Goal: Information Seeking & Learning: Learn about a topic

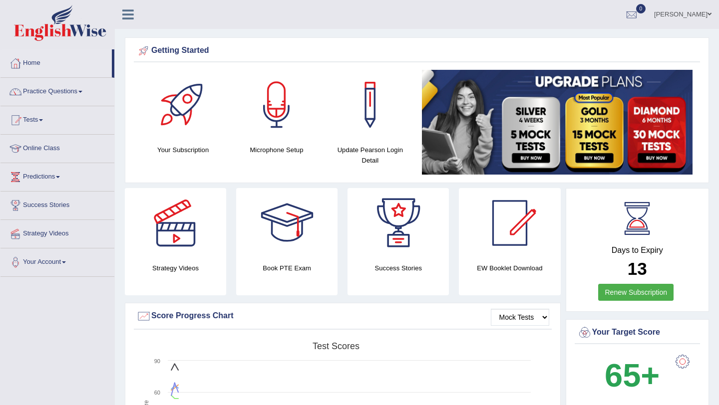
click at [67, 147] on link "Online Class" at bounding box center [57, 147] width 114 height 25
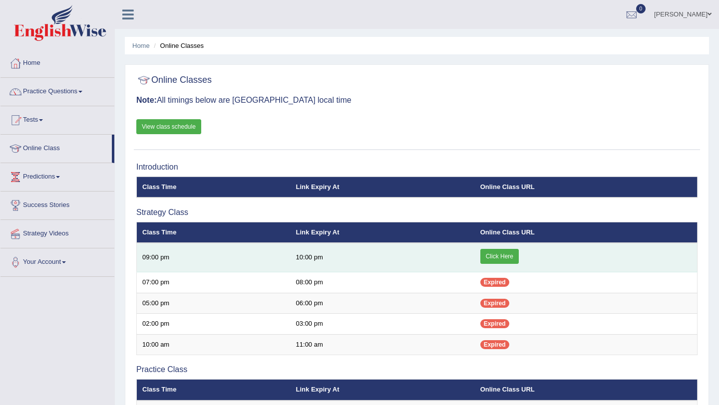
click at [502, 258] on link "Click Here" at bounding box center [499, 256] width 38 height 15
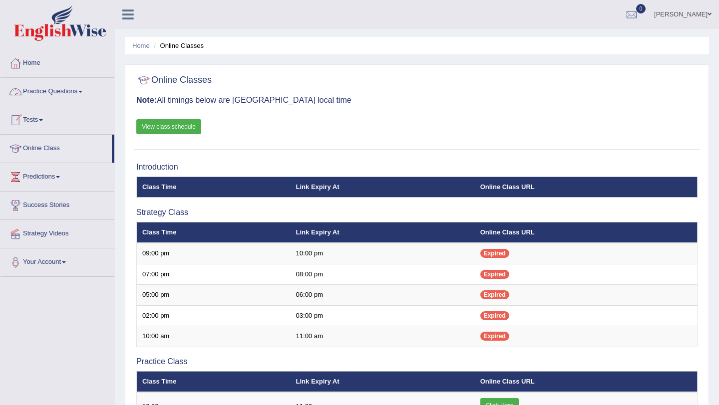
click at [85, 93] on link "Practice Questions" at bounding box center [57, 90] width 114 height 25
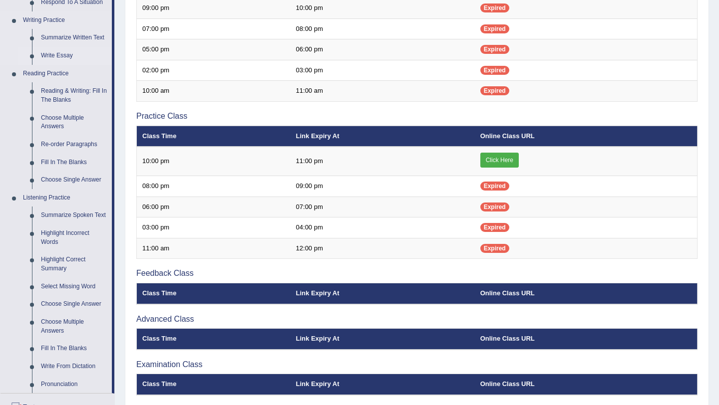
scroll to position [249, 0]
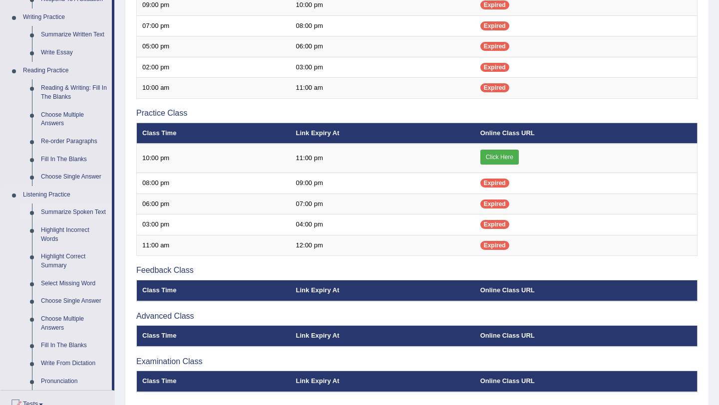
click at [77, 212] on link "Summarize Spoken Text" at bounding box center [73, 213] width 75 height 18
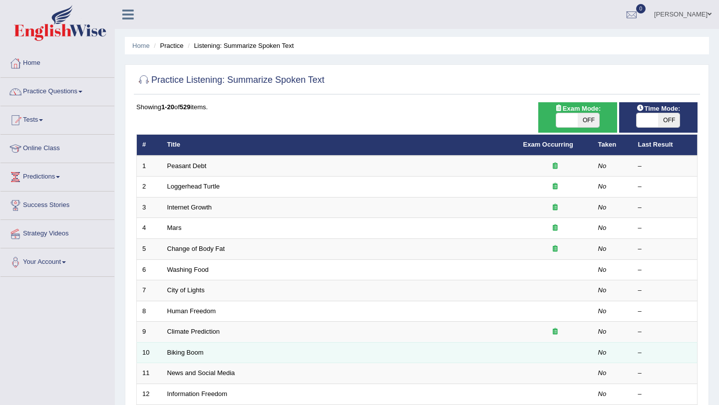
click at [244, 351] on td "Biking Boom" at bounding box center [340, 352] width 356 height 21
click at [197, 353] on link "Biking Boom" at bounding box center [185, 352] width 36 height 7
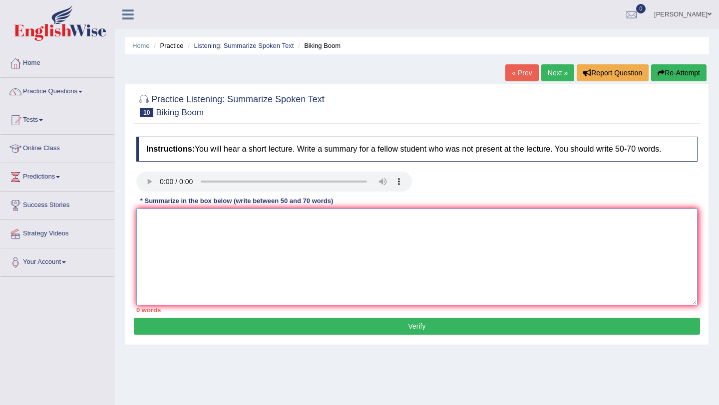
click at [218, 225] on textarea at bounding box center [416, 257] width 561 height 97
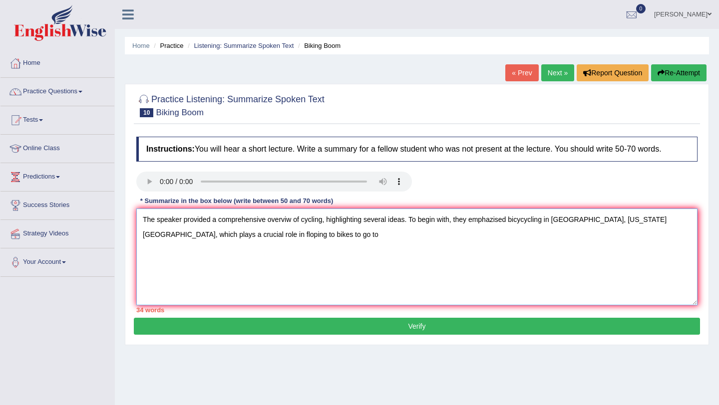
click at [221, 235] on textarea "The speaker provided a comprehensive overviw of cycling, highlighting several i…" at bounding box center [416, 257] width 561 height 97
click at [269, 234] on textarea "The speaker provided a comprehensive overviw of cycling, highlighting several i…" at bounding box center [416, 257] width 561 height 97
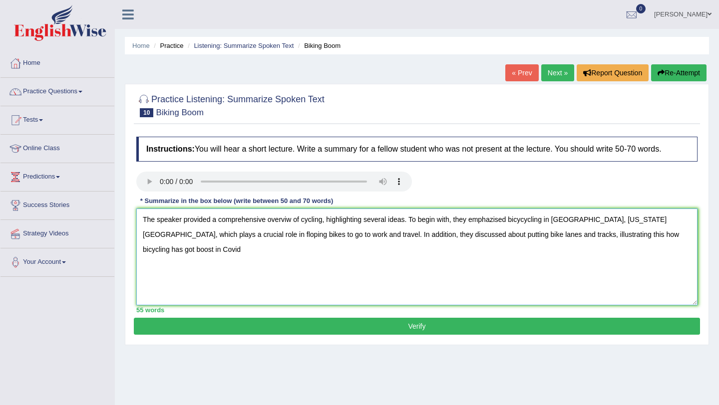
click at [679, 237] on textarea "The speaker provided a comprehensive overviw of cycling, highlighting several i…" at bounding box center [416, 257] width 561 height 97
type textarea "The speaker provided a comprehensive overviw of cycling, highlighting several i…"
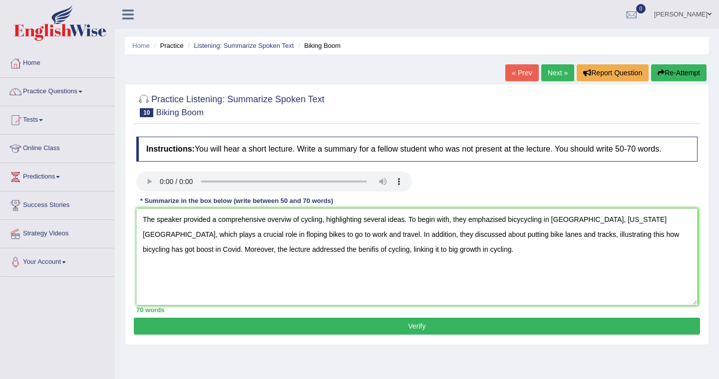
click at [420, 327] on button "Verify" at bounding box center [417, 326] width 566 height 17
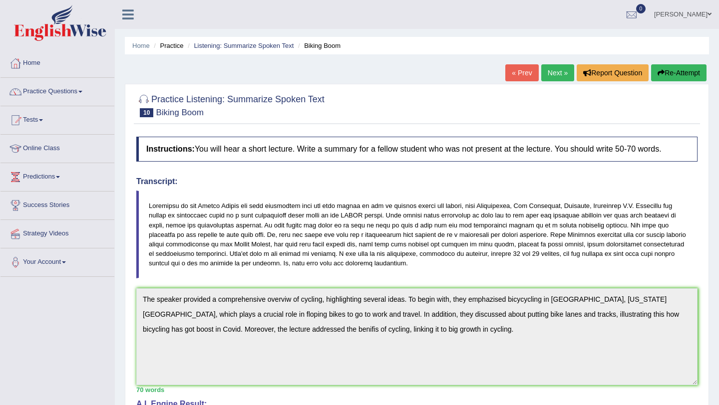
click at [671, 75] on button "Re-Attempt" at bounding box center [678, 72] width 55 height 17
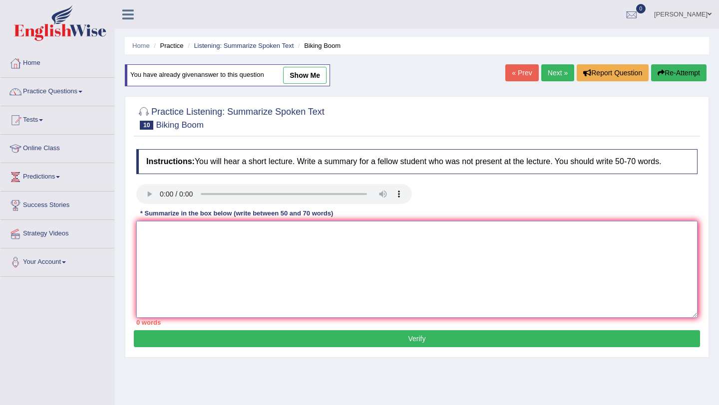
click at [477, 236] on textarea at bounding box center [416, 269] width 561 height 97
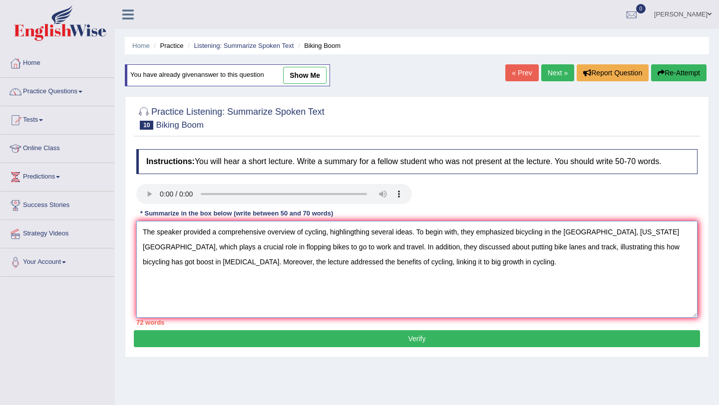
click at [388, 264] on textarea "The speaker provided a comprehensive overview of cycling, highlingthing several…" at bounding box center [416, 269] width 561 height 97
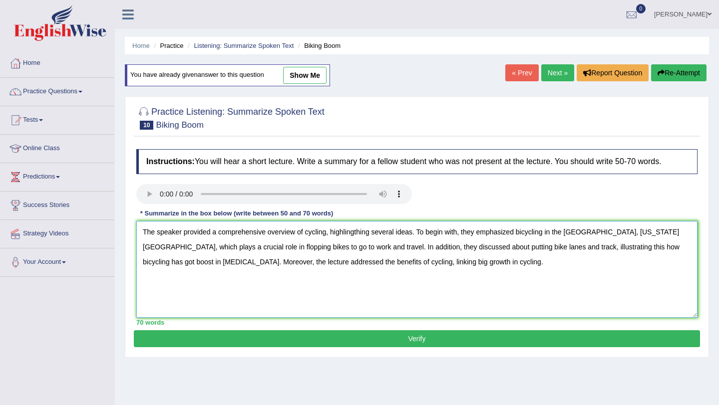
type textarea "The speaker provided a comprehensive overview of cycling, highlingthing several…"
click at [423, 338] on button "Verify" at bounding box center [417, 339] width 566 height 17
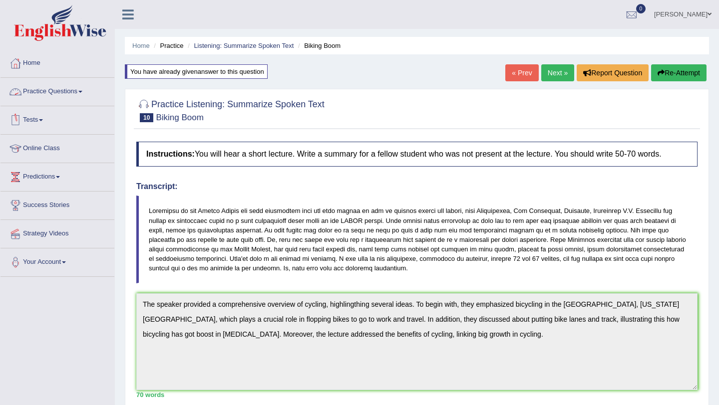
click at [82, 91] on span at bounding box center [80, 92] width 4 height 2
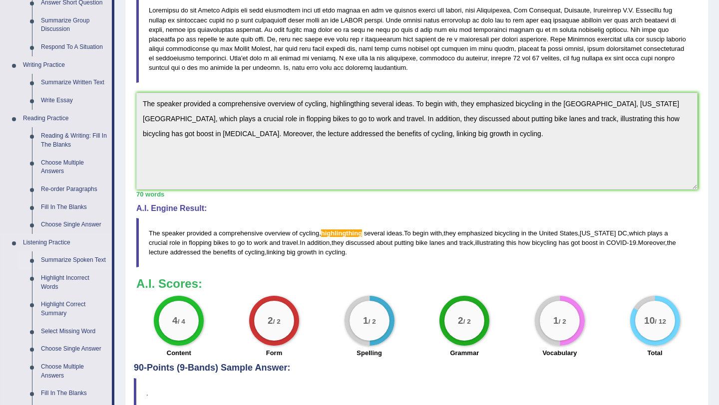
scroll to position [201, 0]
click at [89, 260] on link "Summarize Spoken Text" at bounding box center [73, 260] width 75 height 18
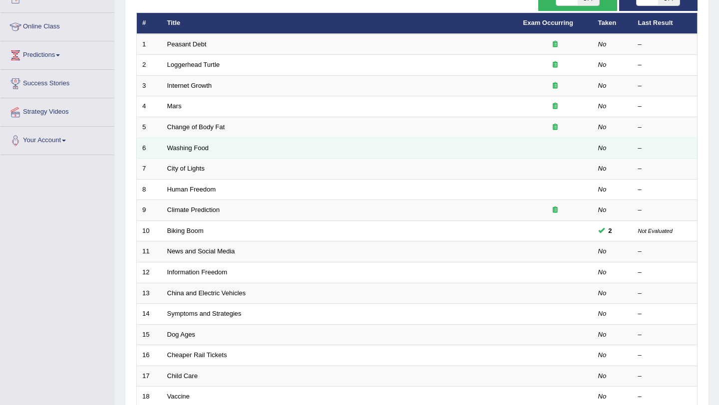
scroll to position [121, 0]
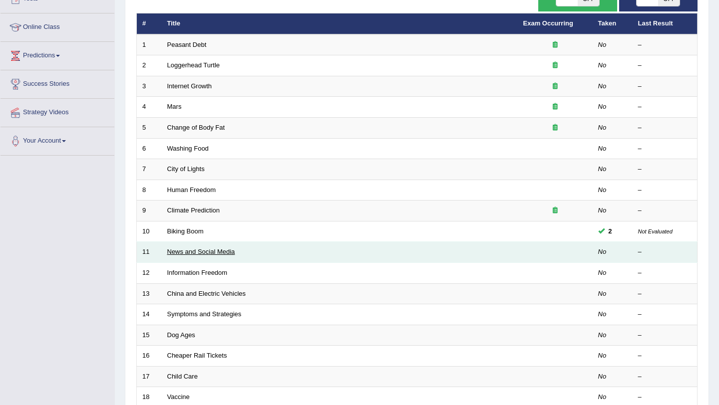
click at [217, 252] on link "News and Social Media" at bounding box center [201, 251] width 68 height 7
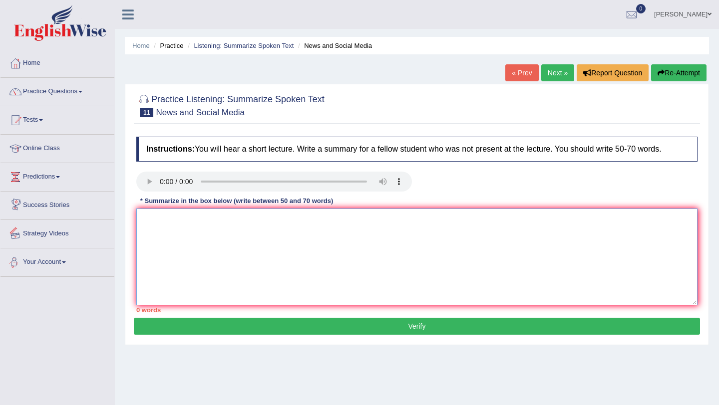
click at [247, 231] on textarea at bounding box center [416, 257] width 561 height 97
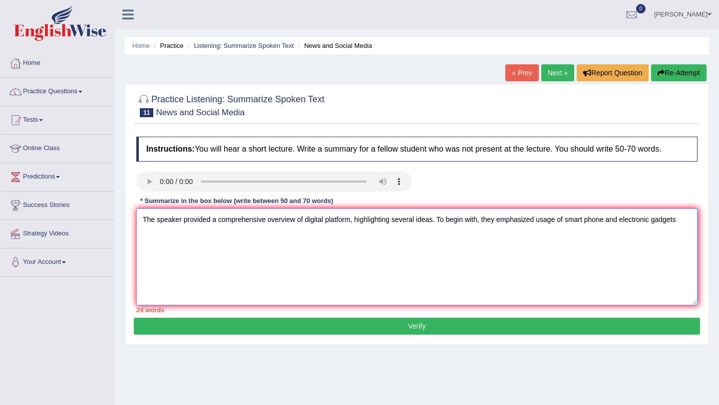
click at [539, 222] on textarea "The speaker provided a comprehensive overview of digital platform, highlighting…" at bounding box center [416, 257] width 561 height 97
click at [692, 224] on textarea "The speaker provided a comprehensive overview of digital platform, highlighting…" at bounding box center [416, 257] width 561 height 97
click at [259, 235] on textarea "The speaker provided a comprehensive overview of digital platform, highlighting…" at bounding box center [416, 257] width 561 height 97
click at [373, 236] on textarea "The speaker provided a comprehensive overview of digital platform, highlighting…" at bounding box center [416, 257] width 561 height 97
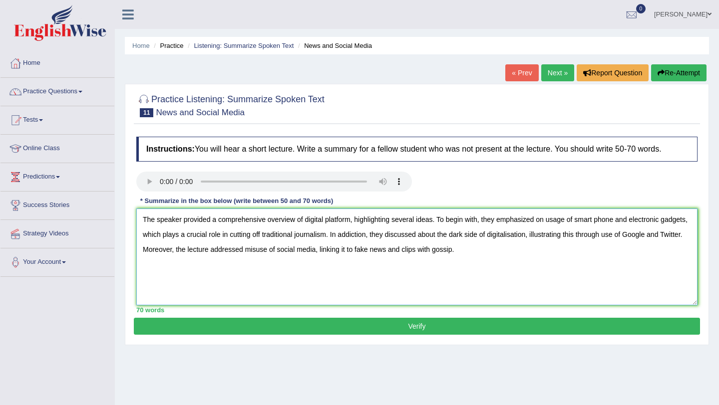
type textarea "The speaker provided a comprehensive overview of digital platform, highlighting…"
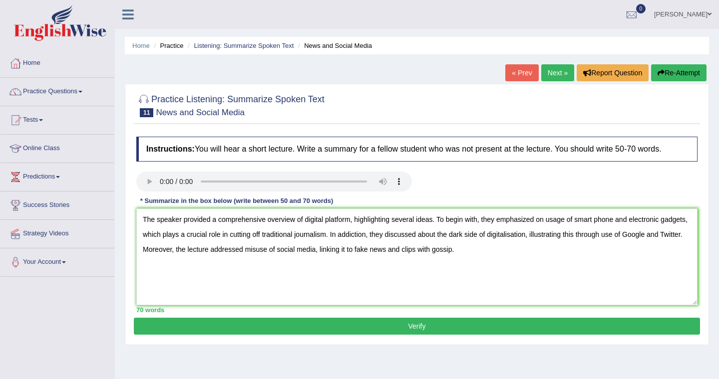
click at [428, 328] on button "Verify" at bounding box center [417, 326] width 566 height 17
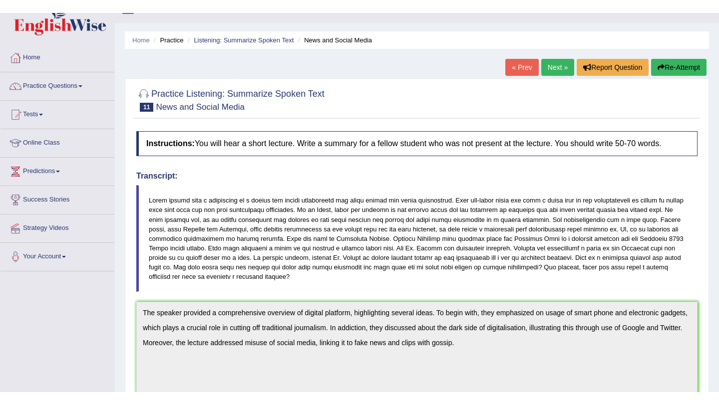
scroll to position [18, 0]
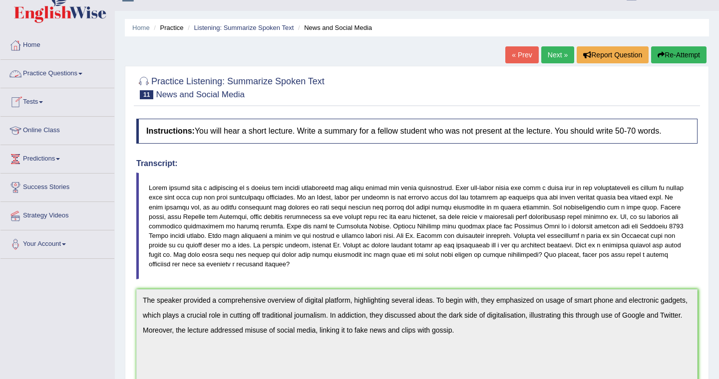
click at [82, 73] on span at bounding box center [80, 74] width 4 height 2
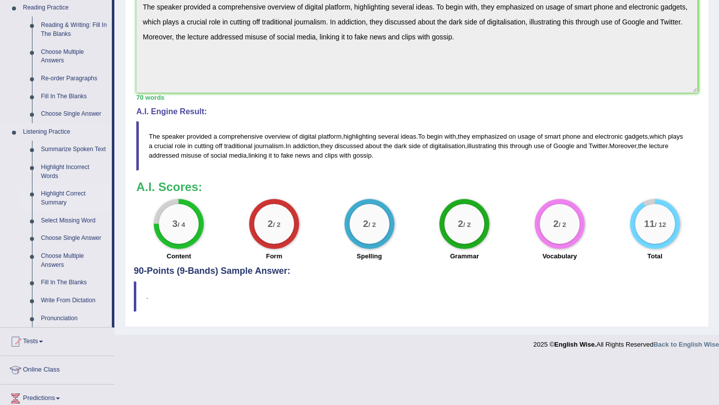
scroll to position [310, 0]
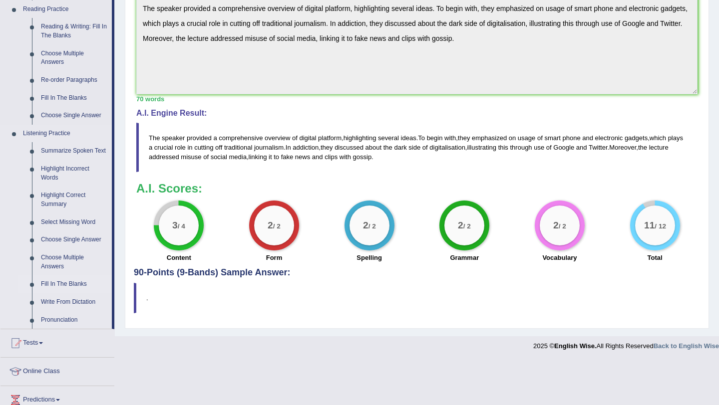
click at [73, 294] on link "Fill In The Blanks" at bounding box center [73, 285] width 75 height 18
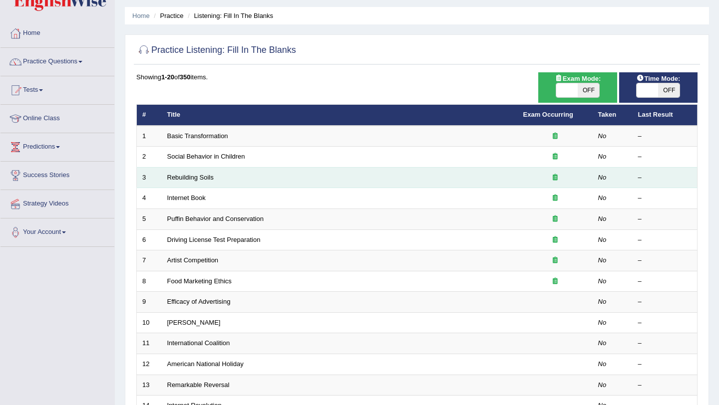
scroll to position [37, 0]
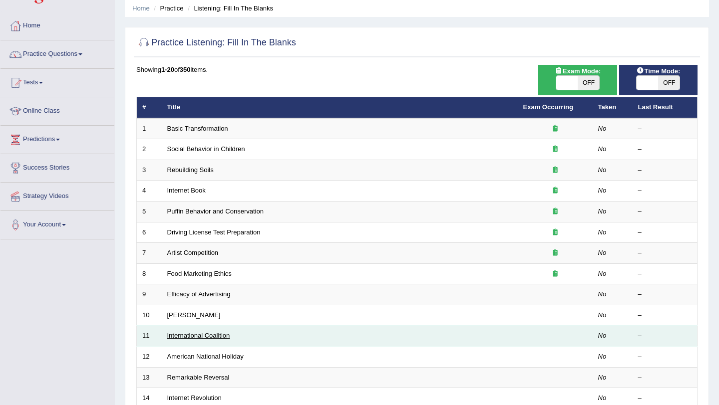
click at [226, 336] on link "International Coalition" at bounding box center [198, 335] width 63 height 7
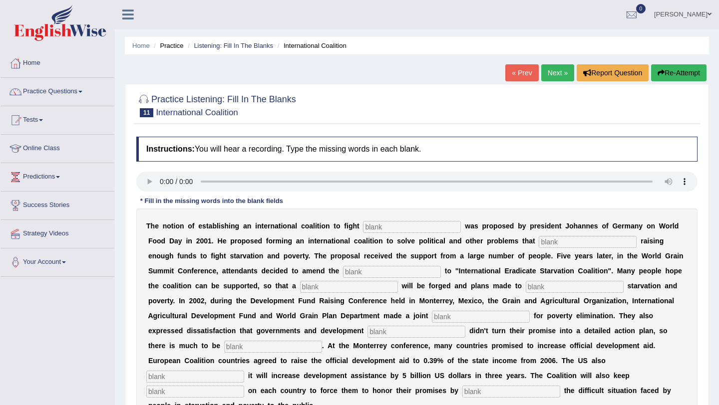
click at [82, 92] on span at bounding box center [80, 92] width 4 height 2
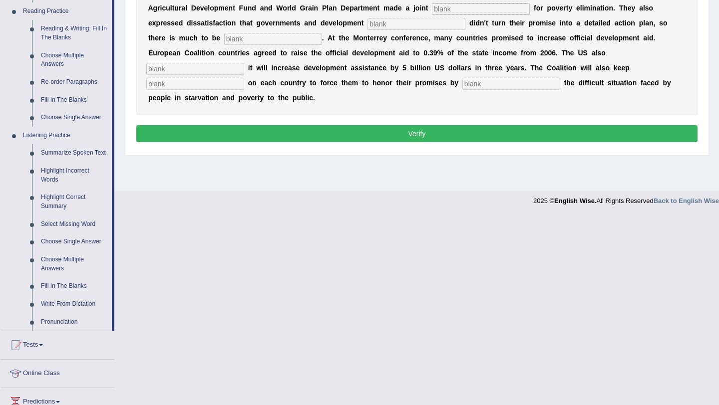
scroll to position [307, 0]
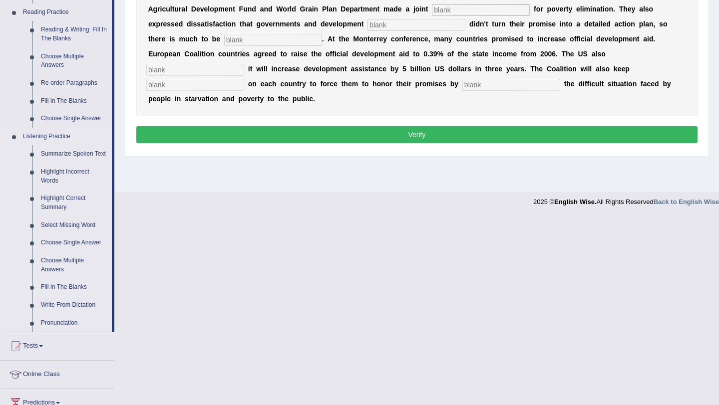
click at [79, 296] on link "Fill In The Blanks" at bounding box center [73, 288] width 75 height 18
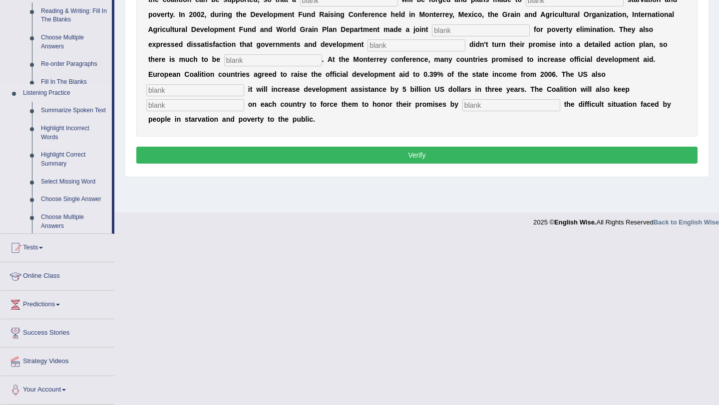
scroll to position [119, 0]
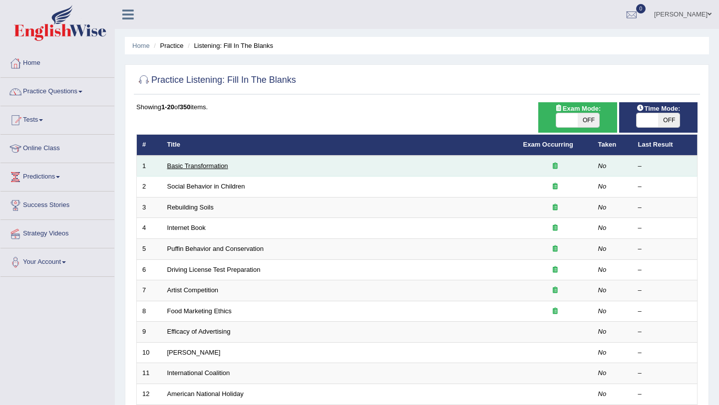
click at [223, 165] on link "Basic Transformation" at bounding box center [197, 165] width 61 height 7
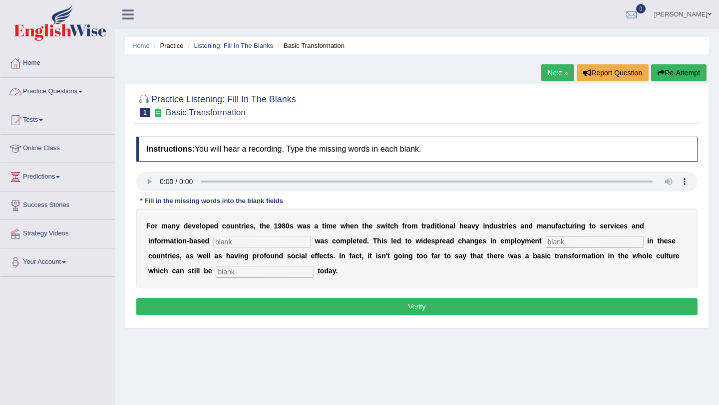
click at [82, 92] on span at bounding box center [80, 92] width 4 height 2
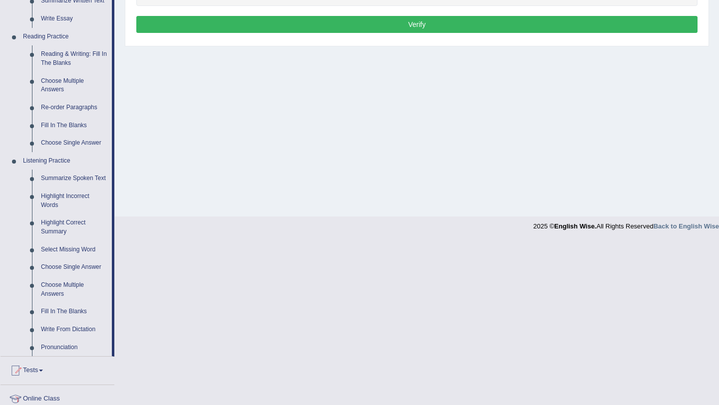
scroll to position [290, 0]
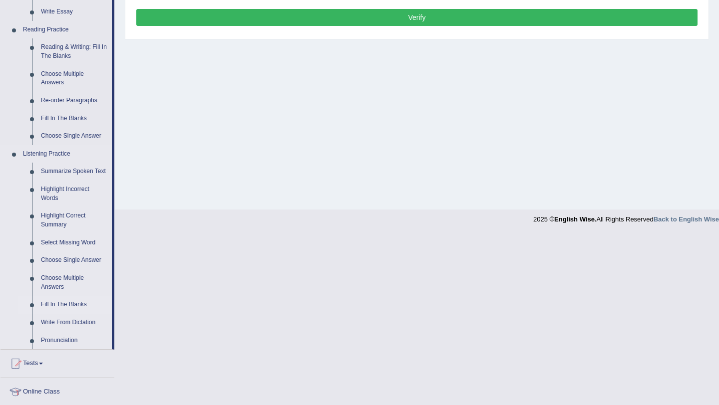
click at [71, 311] on link "Fill In The Blanks" at bounding box center [73, 305] width 75 height 18
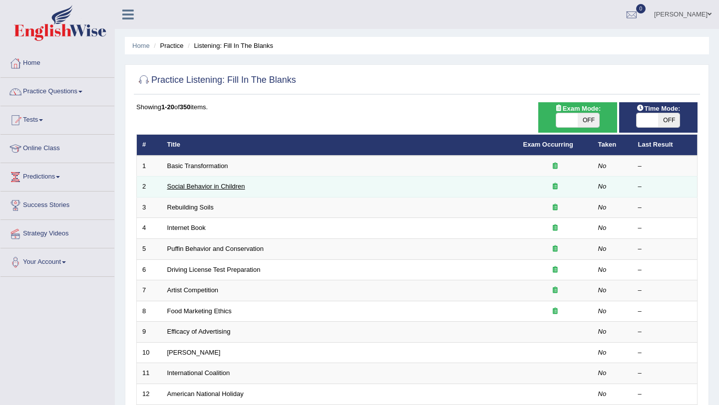
click at [236, 189] on link "Social Behavior in Children" at bounding box center [206, 186] width 78 height 7
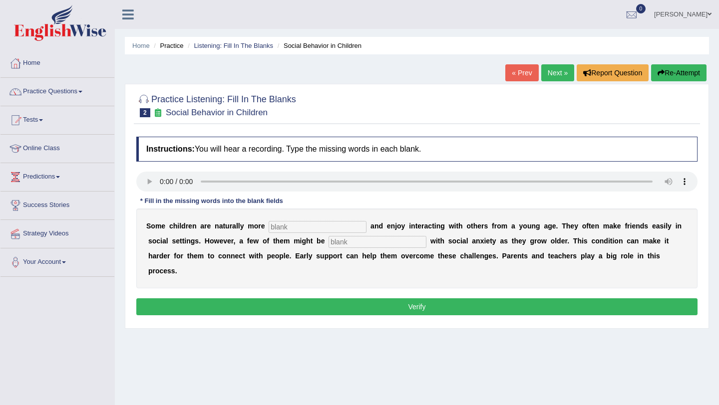
click at [304, 228] on input "text" at bounding box center [318, 227] width 98 height 12
type input "Sociable"
click at [361, 242] on input "text" at bounding box center [378, 242] width 98 height 12
type input "diagnosed"
click at [420, 299] on button "Verify" at bounding box center [416, 307] width 561 height 17
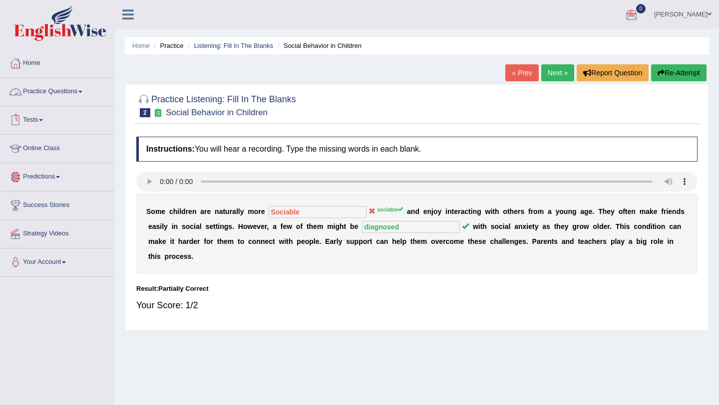
click at [88, 93] on link "Practice Questions" at bounding box center [57, 90] width 114 height 25
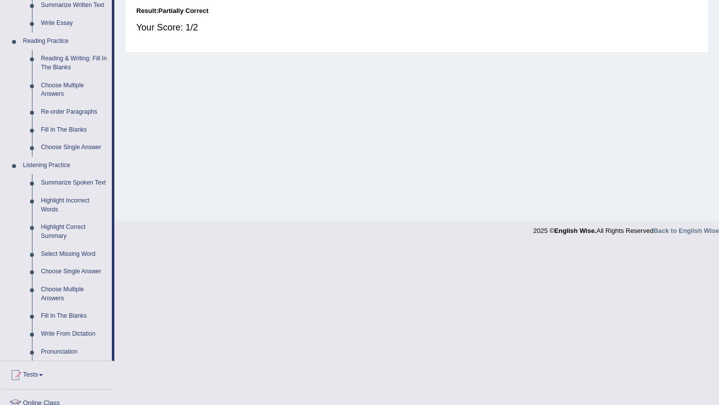
scroll to position [280, 0]
click at [78, 318] on link "Fill In The Blanks" at bounding box center [73, 315] width 75 height 18
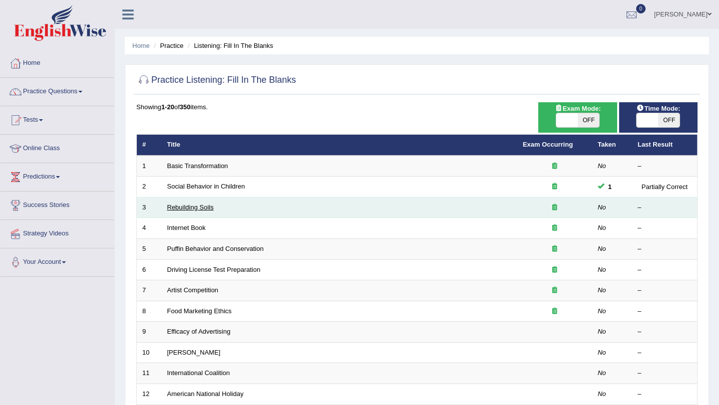
click at [206, 206] on link "Rebuilding Soils" at bounding box center [190, 207] width 46 height 7
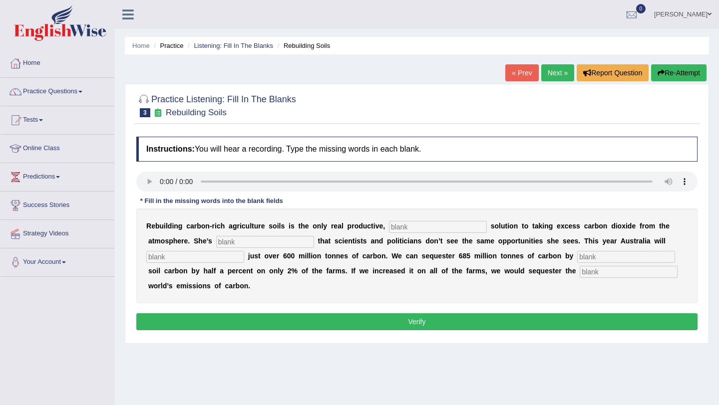
click at [430, 227] on input "text" at bounding box center [438, 227] width 98 height 12
type input "permanent"
click at [288, 242] on input "text" at bounding box center [265, 242] width 98 height 12
type input "frustrated"
click at [191, 258] on input "text" at bounding box center [195, 257] width 98 height 12
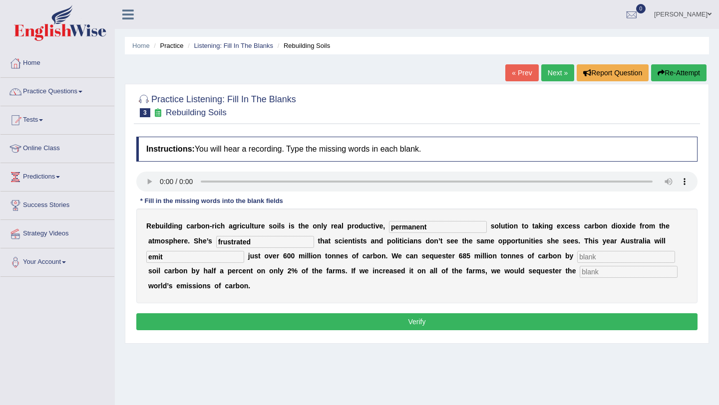
type input "emit"
click at [577, 256] on input "text" at bounding box center [626, 257] width 98 height 12
type input "increasing"
click at [584, 274] on input "text" at bounding box center [629, 272] width 98 height 12
type input "whole"
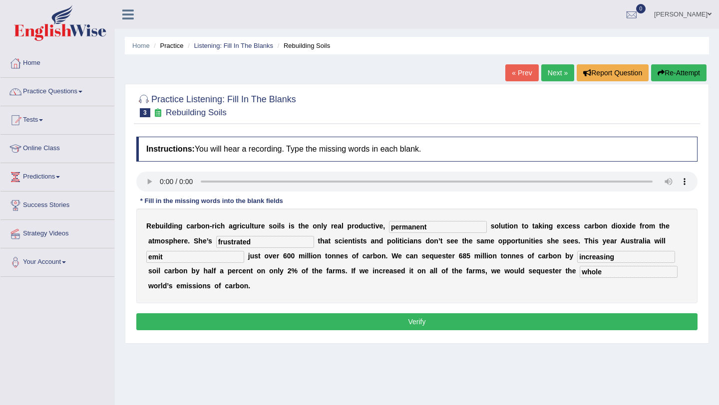
click at [507, 319] on button "Verify" at bounding box center [416, 322] width 561 height 17
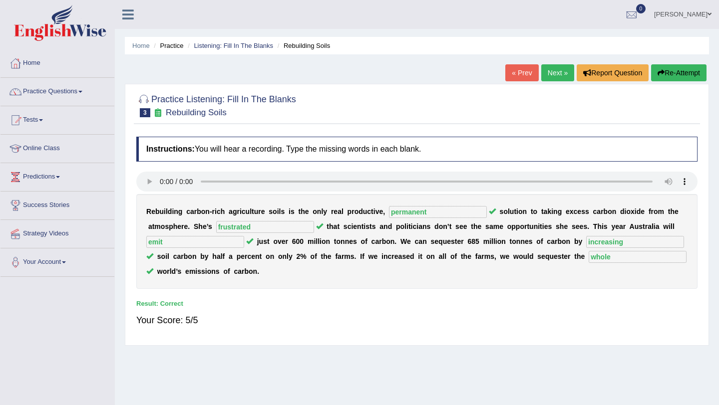
click at [87, 93] on link "Practice Questions" at bounding box center [57, 90] width 114 height 25
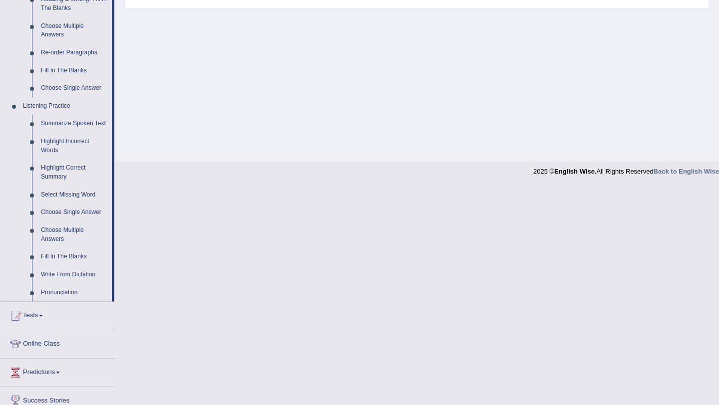
scroll to position [336, 0]
click at [58, 152] on link "Highlight Incorrect Words" at bounding box center [73, 147] width 75 height 26
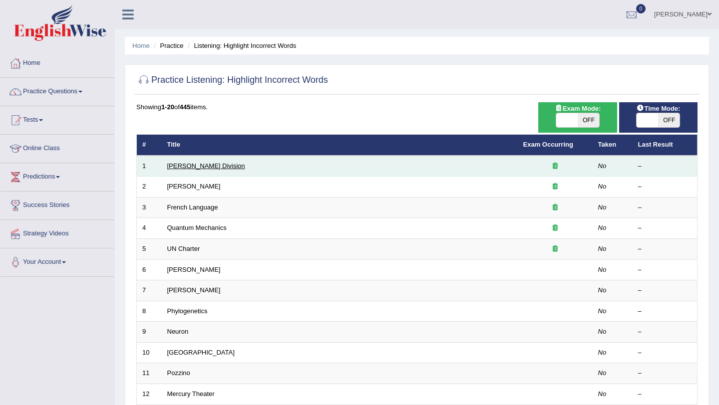
click at [203, 168] on link "Ward Division" at bounding box center [206, 165] width 78 height 7
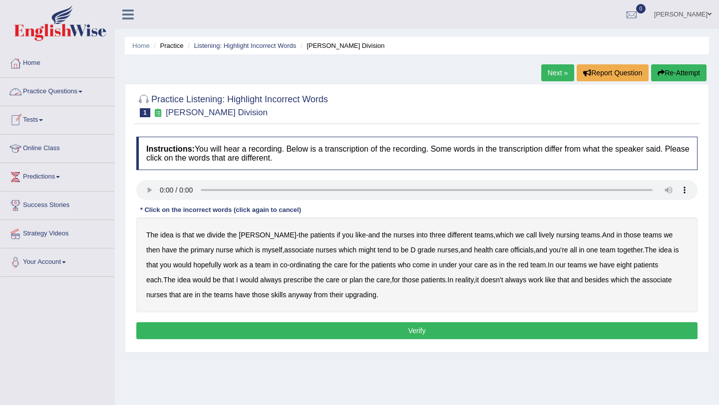
click at [82, 91] on span at bounding box center [80, 92] width 4 height 2
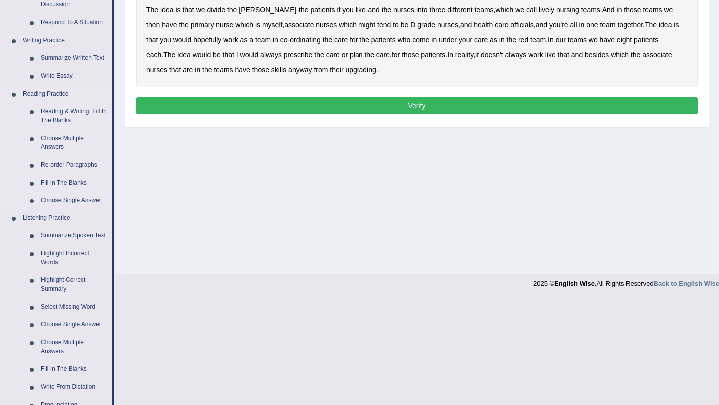
scroll to position [258, 0]
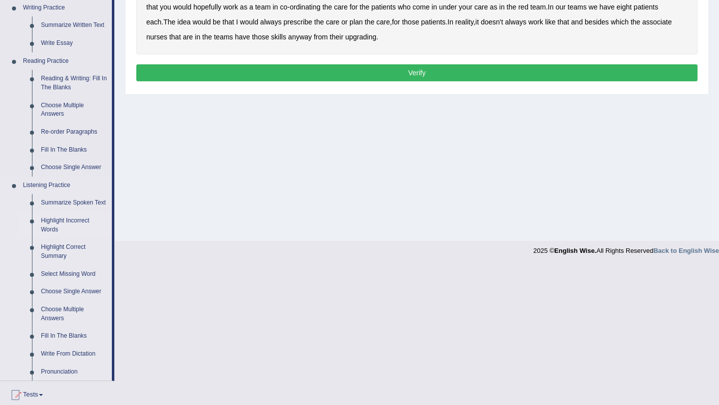
click at [59, 232] on link "Highlight Incorrect Words" at bounding box center [73, 225] width 75 height 26
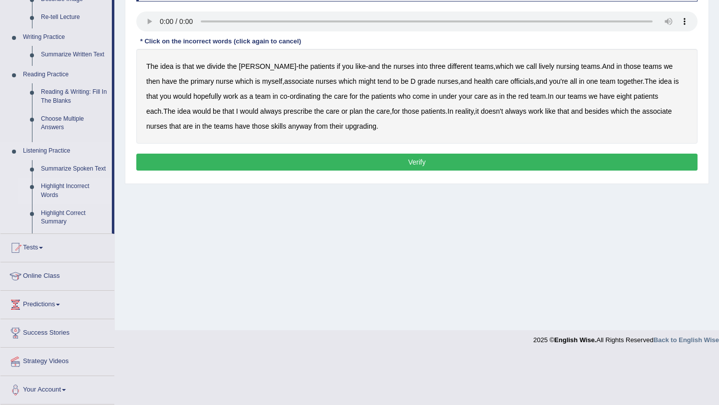
scroll to position [119, 0]
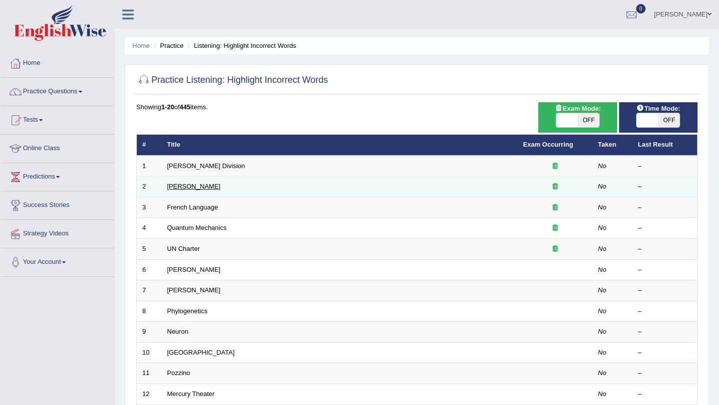
click at [201, 190] on link "Joseph Heller" at bounding box center [193, 186] width 53 height 7
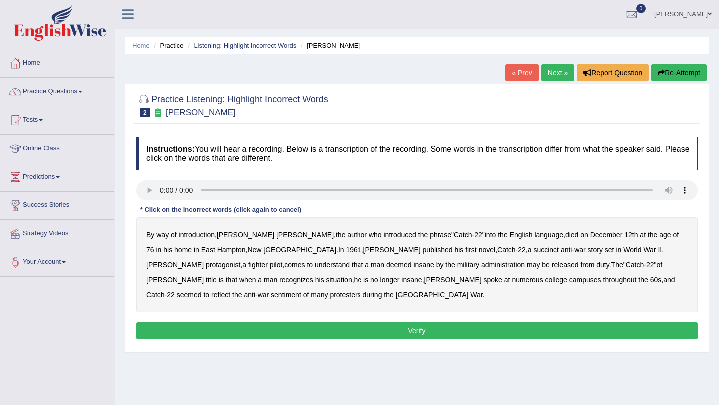
click at [533, 251] on b "succinct" at bounding box center [545, 250] width 25 height 8
click at [481, 267] on b "administration" at bounding box center [502, 265] width 43 height 8
click at [230, 291] on b "reflect" at bounding box center [220, 295] width 19 height 8
click at [411, 329] on button "Verify" at bounding box center [416, 331] width 561 height 17
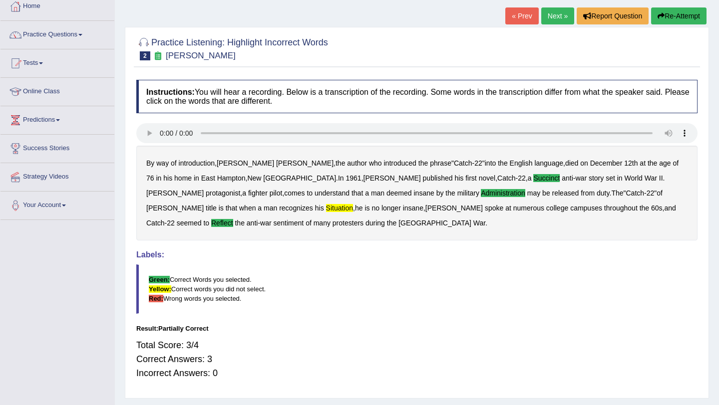
scroll to position [56, 0]
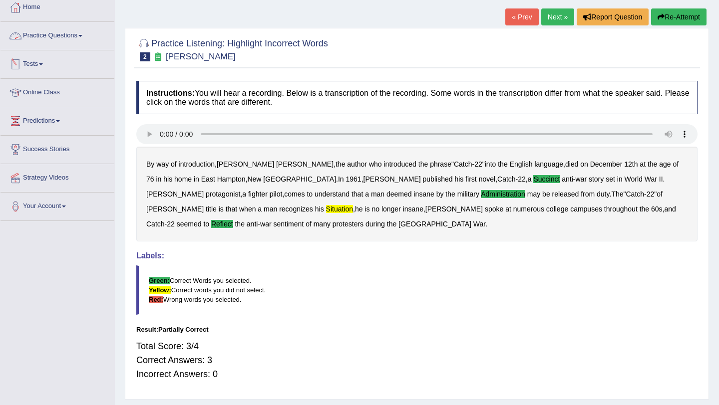
click at [78, 33] on link "Practice Questions" at bounding box center [57, 34] width 114 height 25
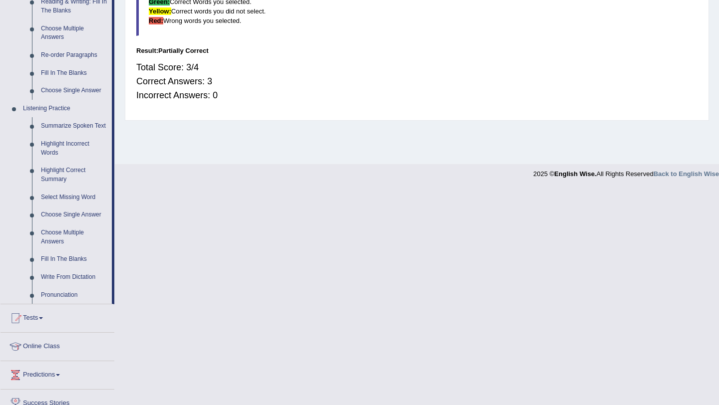
scroll to position [334, 0]
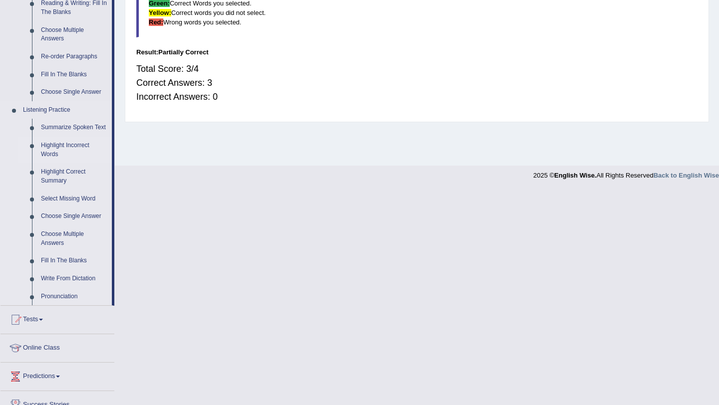
click at [73, 155] on link "Highlight Incorrect Words" at bounding box center [73, 150] width 75 height 26
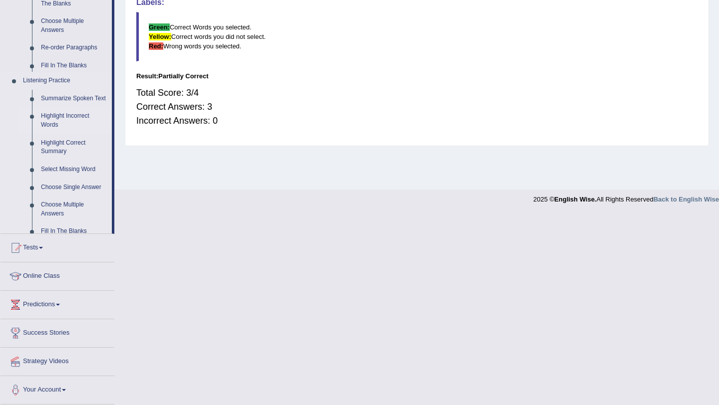
scroll to position [215, 0]
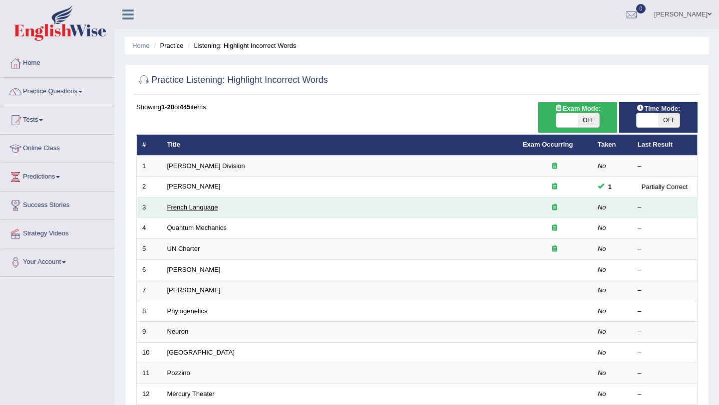
click at [213, 208] on link "French Language" at bounding box center [192, 207] width 51 height 7
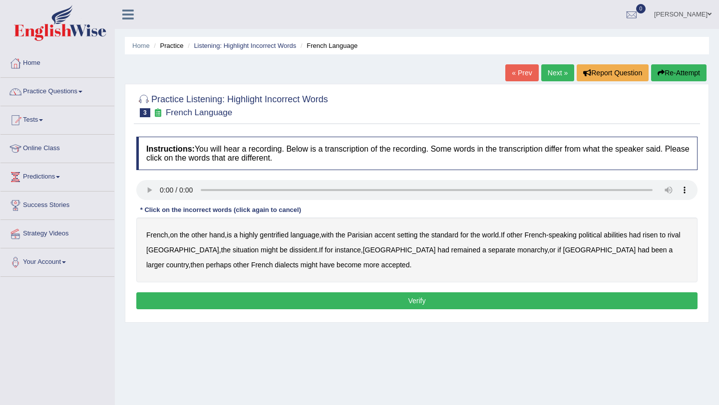
click at [288, 237] on b "gentrified" at bounding box center [274, 235] width 29 height 8
click at [626, 236] on b "abilities" at bounding box center [615, 235] width 23 height 8
click at [517, 251] on b "monarchy" at bounding box center [532, 250] width 30 height 8
click at [336, 301] on button "Verify" at bounding box center [416, 301] width 561 height 17
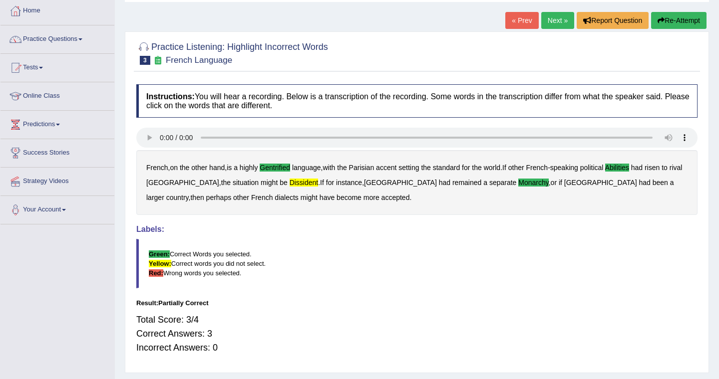
scroll to position [52, 0]
click at [82, 43] on link "Practice Questions" at bounding box center [57, 38] width 114 height 25
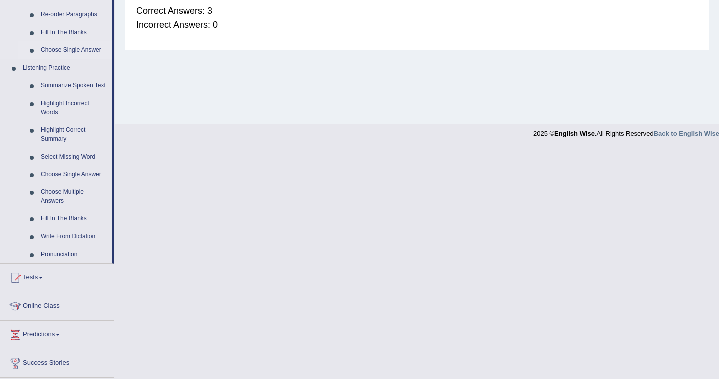
scroll to position [379, 0]
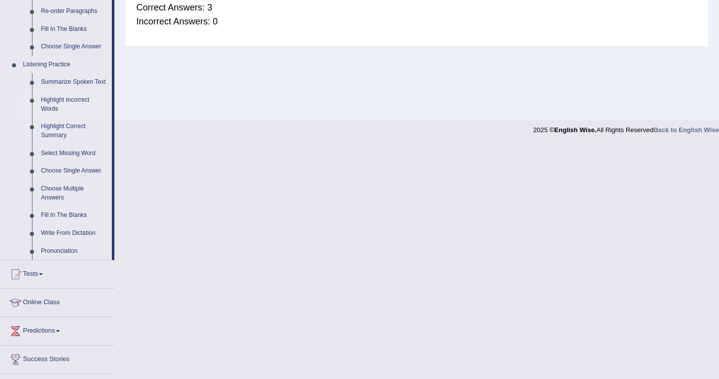
click at [62, 110] on link "Highlight Incorrect Words" at bounding box center [73, 104] width 75 height 26
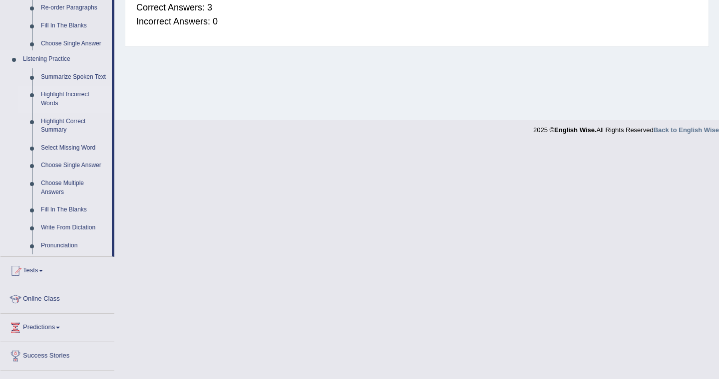
scroll to position [156, 0]
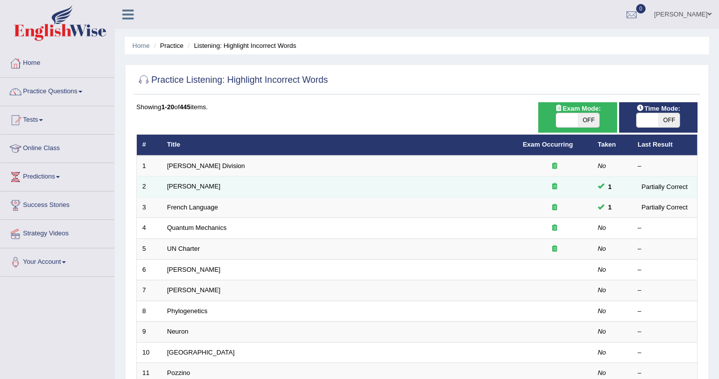
click at [212, 186] on td "[PERSON_NAME]" at bounding box center [339, 187] width 355 height 21
click at [203, 187] on link "[PERSON_NAME]" at bounding box center [193, 186] width 53 height 7
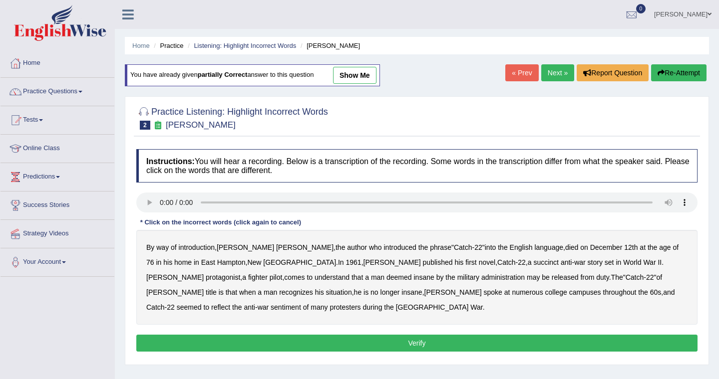
click at [365, 76] on link "show me" at bounding box center [354, 75] width 43 height 17
